Goal: Task Accomplishment & Management: Use online tool/utility

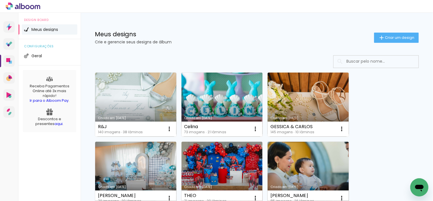
click at [217, 111] on link "Criado em [DATE]" at bounding box center [221, 104] width 81 height 64
